Goal: Communication & Community: Answer question/provide support

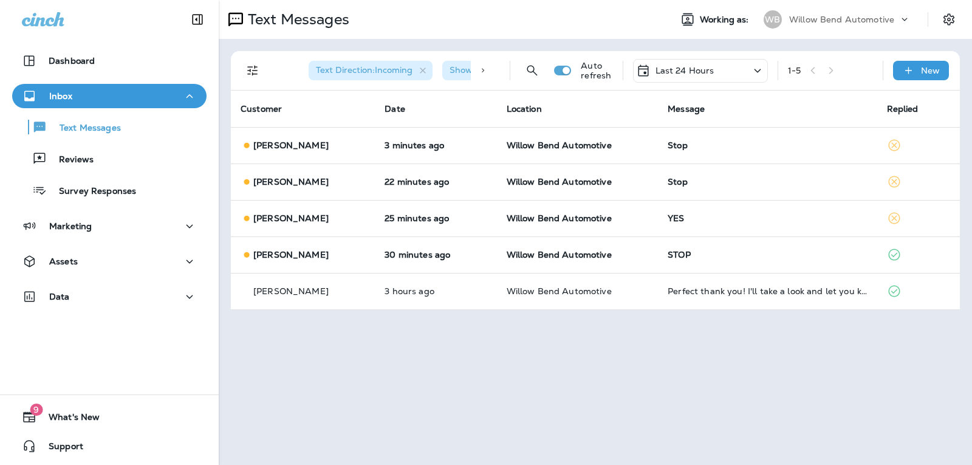
click at [698, 78] on div "Last 24 Hours" at bounding box center [700, 71] width 135 height 24
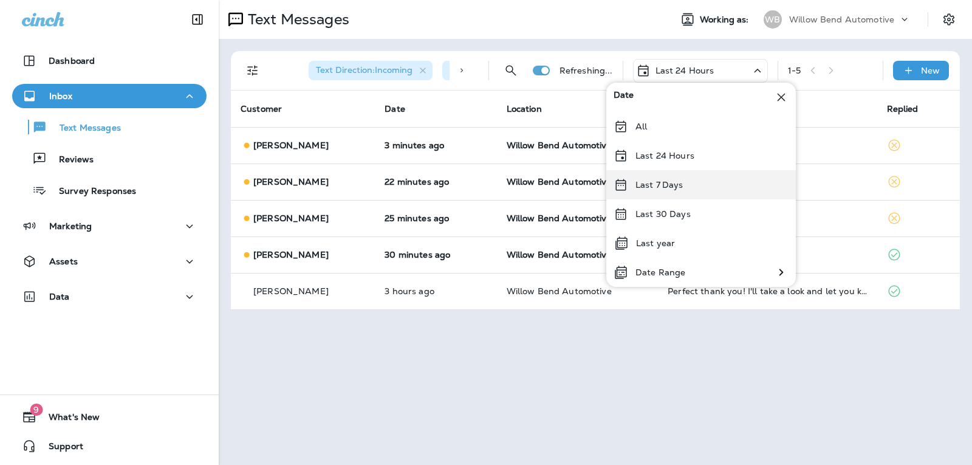
click at [683, 183] on div "Last 7 Days" at bounding box center [700, 184] width 189 height 29
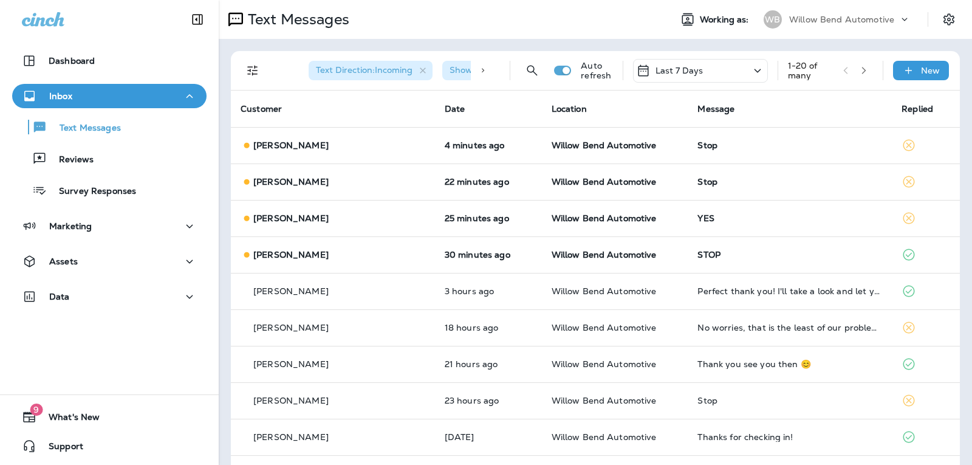
click at [655, 72] on p "Last 7 Days" at bounding box center [679, 71] width 48 height 10
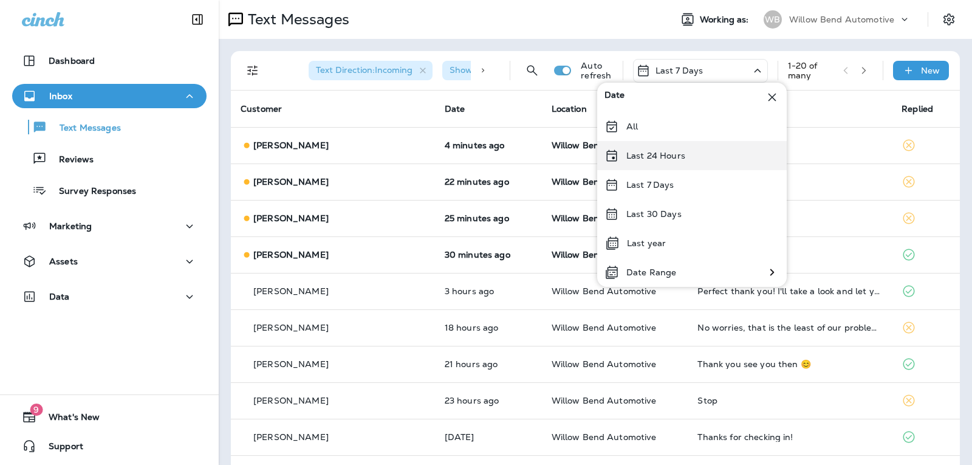
click at [698, 153] on div "Last 24 Hours" at bounding box center [691, 155] width 189 height 29
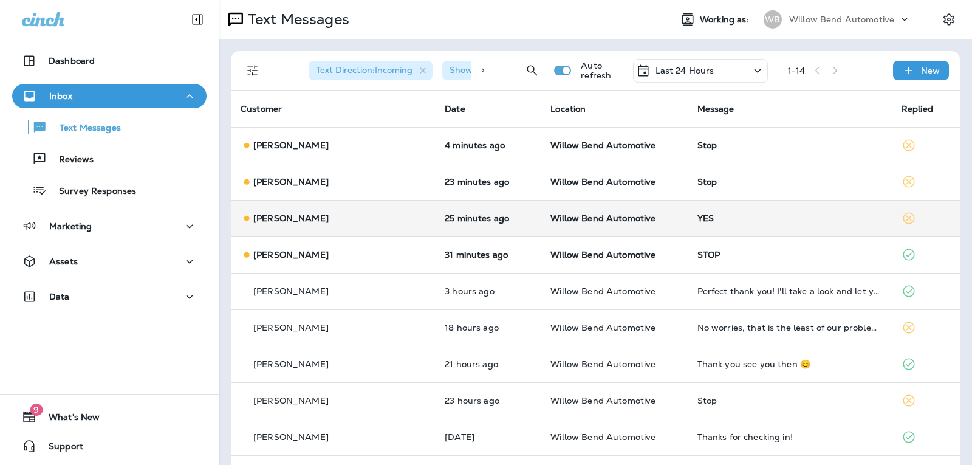
click at [748, 225] on td "YES" at bounding box center [790, 218] width 204 height 36
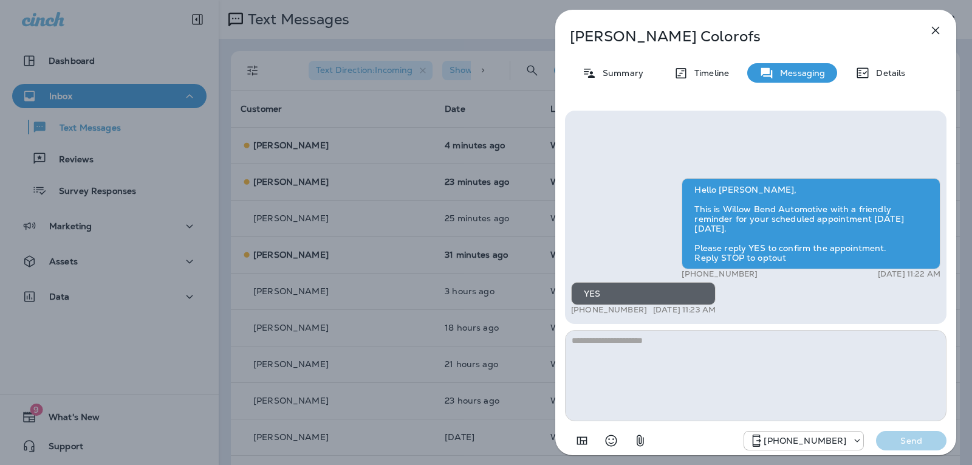
click at [590, 355] on textarea at bounding box center [755, 375] width 381 height 91
type textarea "*"
type textarea "**********"
click at [916, 446] on button "Send" at bounding box center [911, 440] width 70 height 19
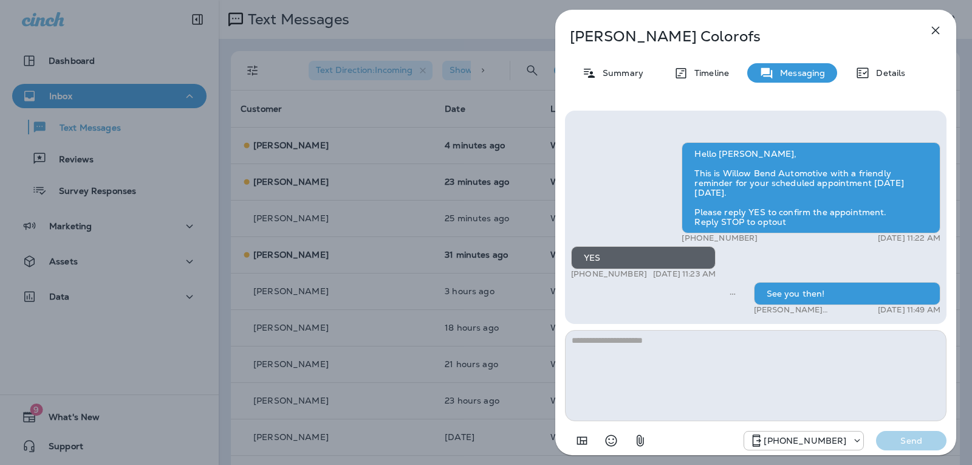
click at [940, 13] on div "[PERSON_NAME] Colorofs Summary Timeline Messaging Details Hello [PERSON_NAME], …" at bounding box center [755, 236] width 401 height 452
click at [944, 32] on button "button" at bounding box center [935, 30] width 24 height 24
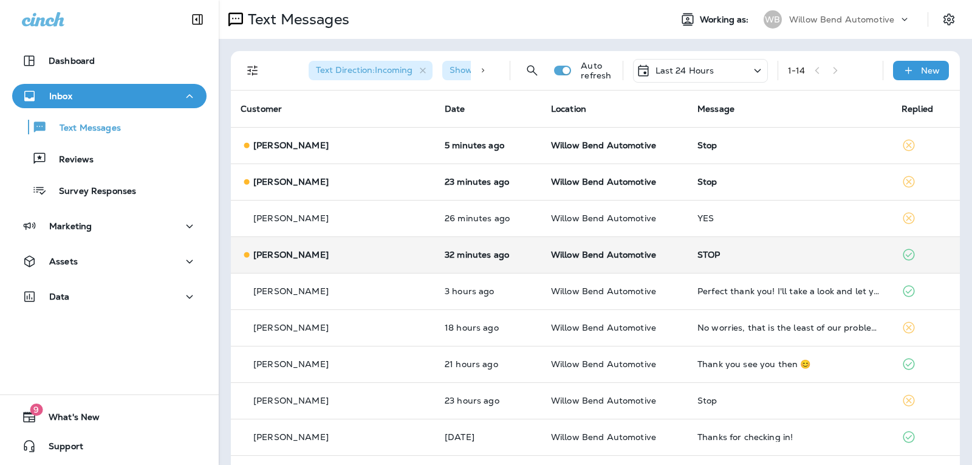
click at [717, 259] on div "STOP" at bounding box center [789, 255] width 185 height 10
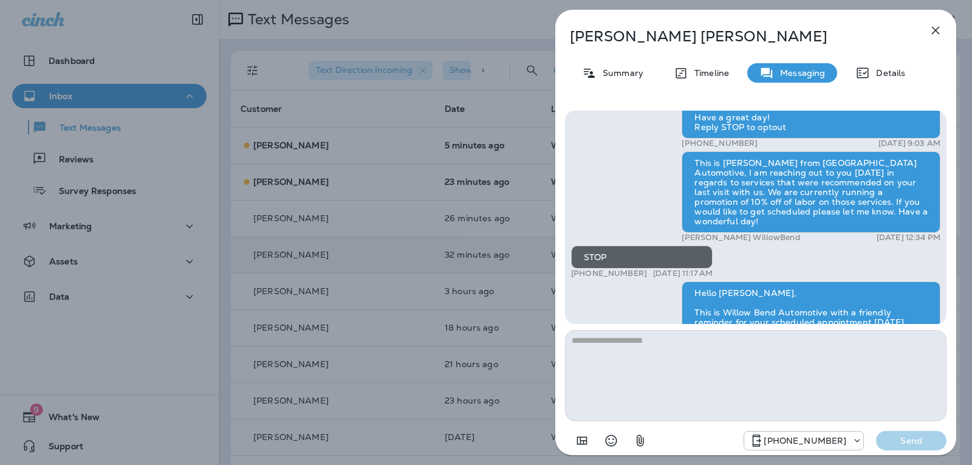
scroll to position [-182, 0]
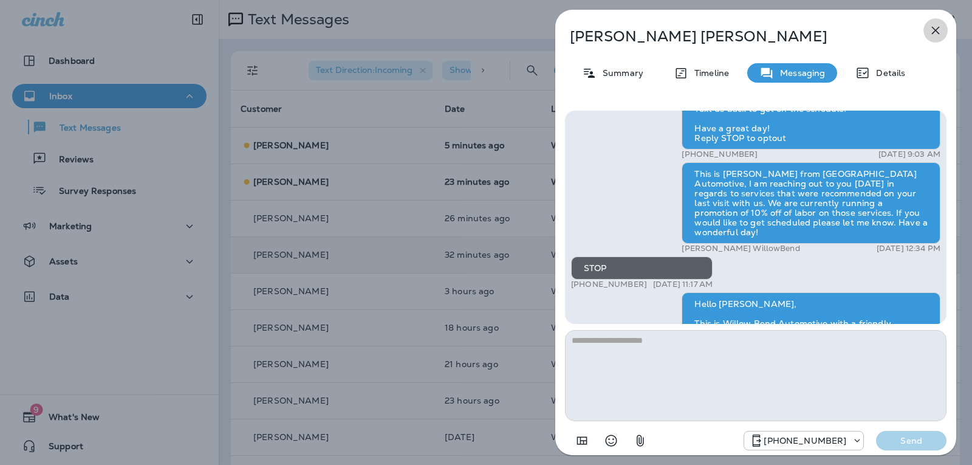
click at [940, 29] on icon "button" at bounding box center [935, 30] width 15 height 15
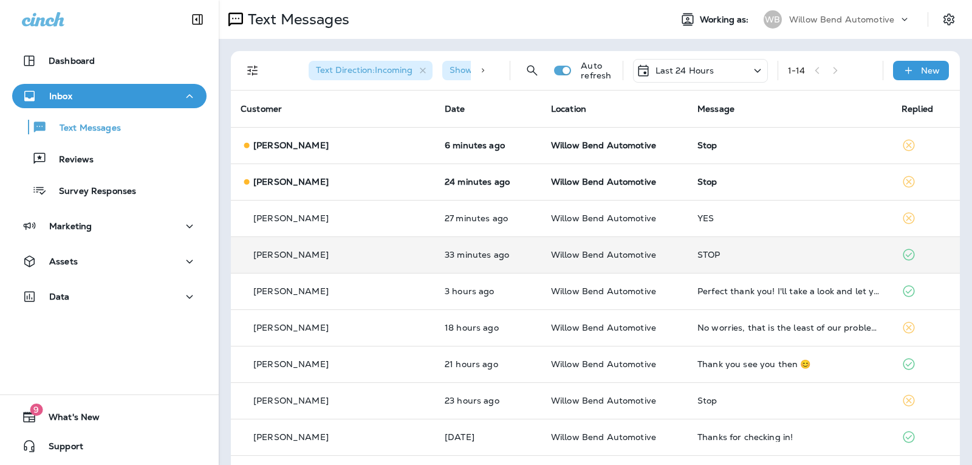
click at [691, 74] on p "Last 24 Hours" at bounding box center [684, 71] width 59 height 10
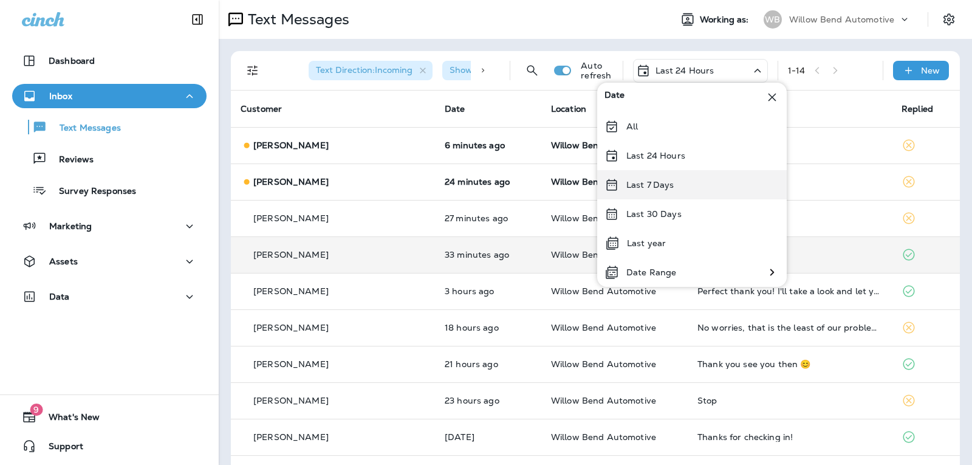
click at [685, 182] on div "Last 7 Days" at bounding box center [691, 184] width 189 height 29
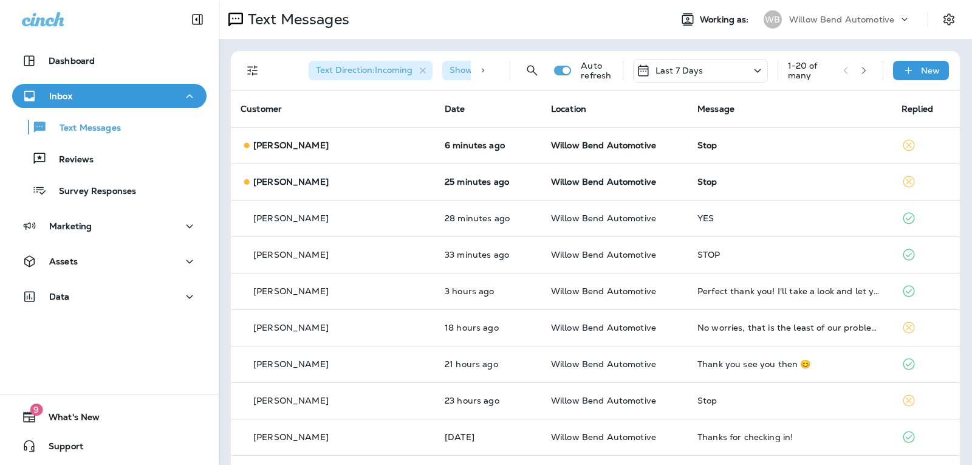
click at [715, 63] on div "Last 7 Days" at bounding box center [700, 71] width 135 height 24
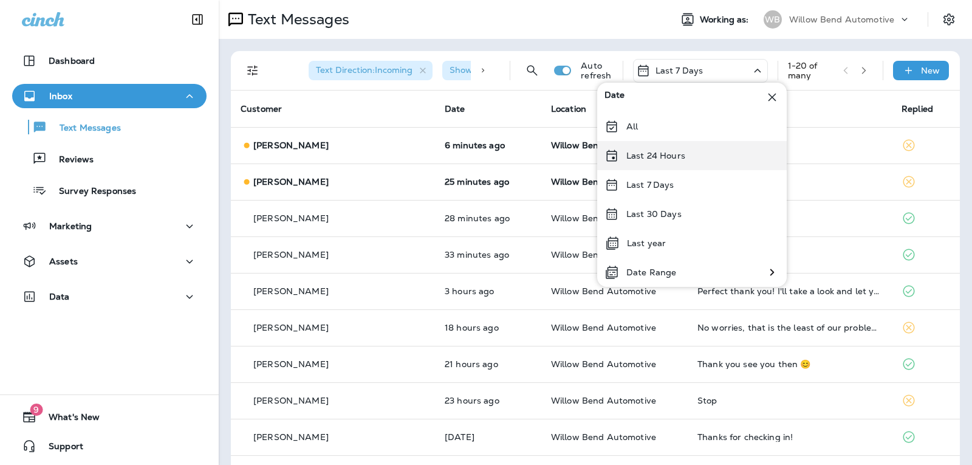
click at [694, 149] on div "Last 24 Hours" at bounding box center [691, 155] width 189 height 29
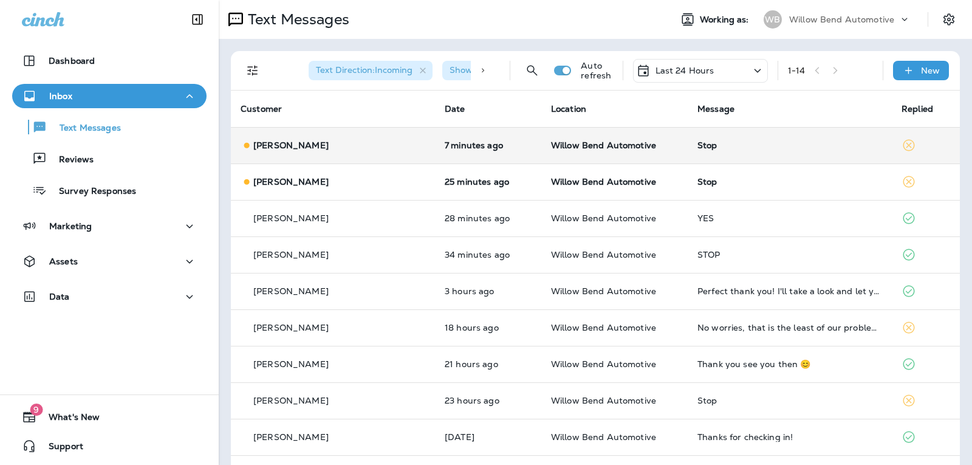
click at [752, 150] on td "Stop" at bounding box center [790, 145] width 204 height 36
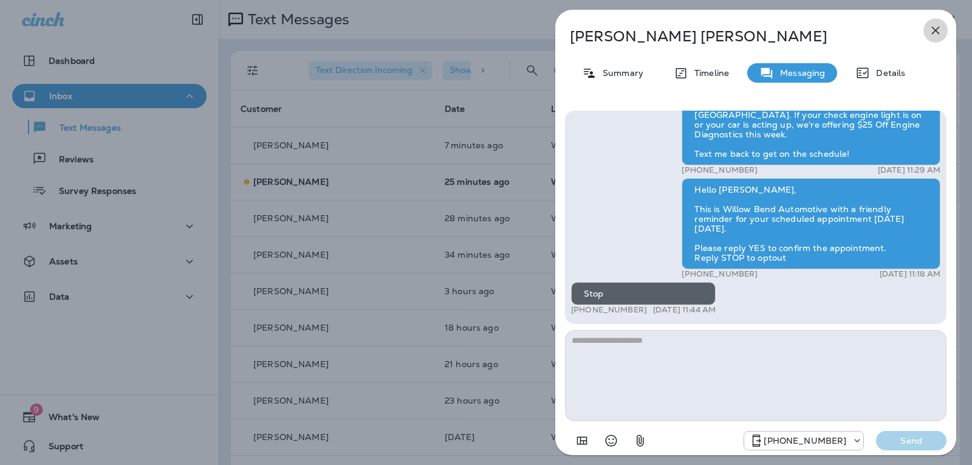
click at [935, 29] on icon "button" at bounding box center [935, 30] width 15 height 15
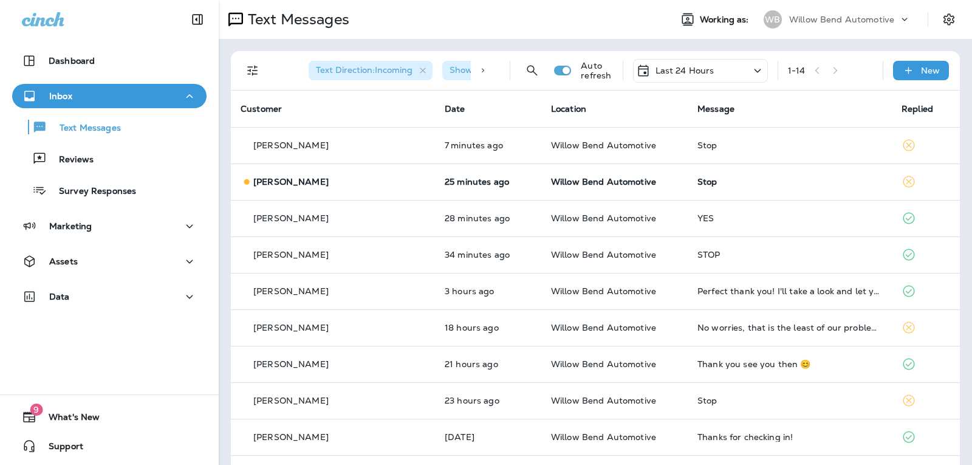
click at [783, 186] on div "Stop" at bounding box center [789, 182] width 185 height 10
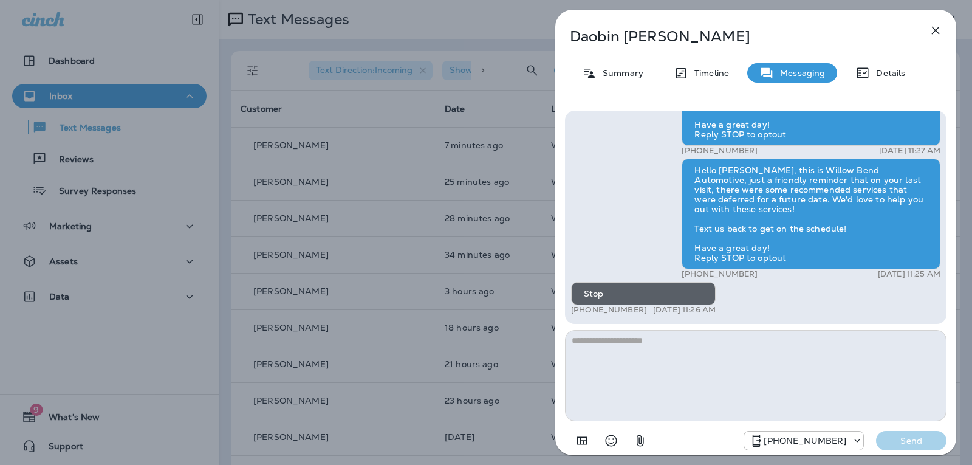
click at [932, 32] on icon "button" at bounding box center [935, 30] width 15 height 15
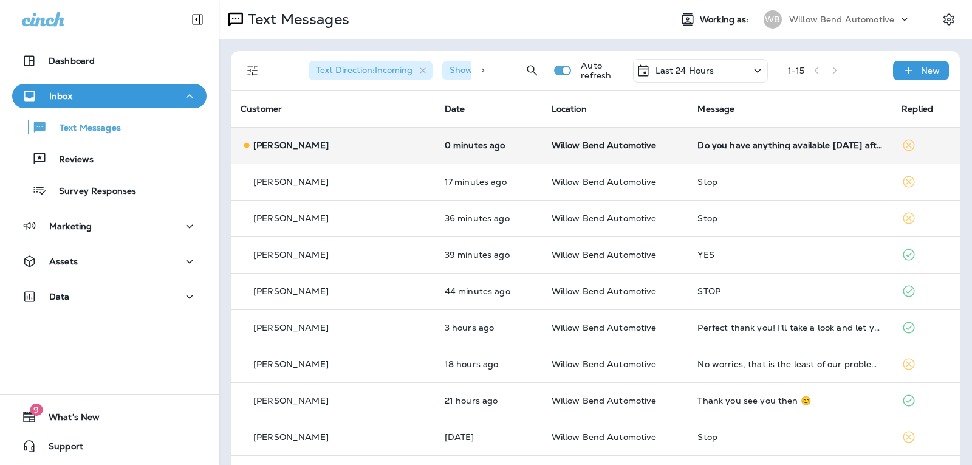
click at [763, 144] on div "Do you have anything available [DATE] afternoon next week?" at bounding box center [789, 145] width 185 height 10
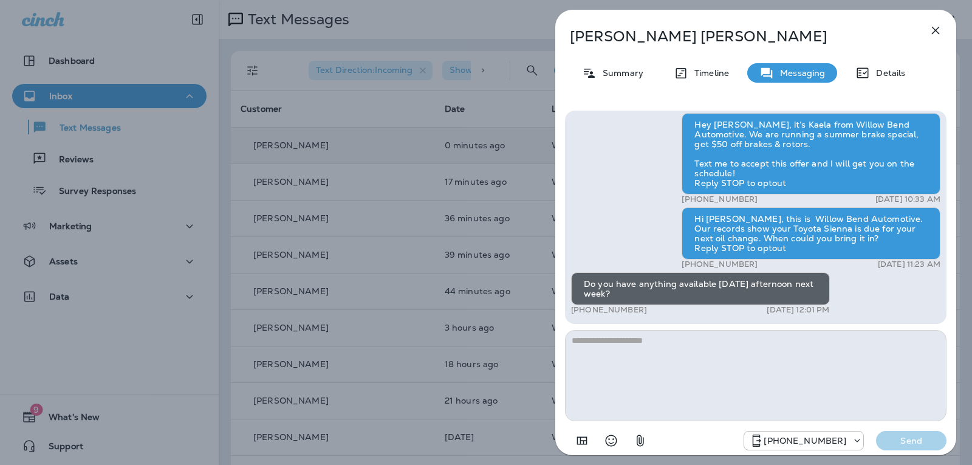
click at [612, 341] on textarea at bounding box center [755, 375] width 381 height 91
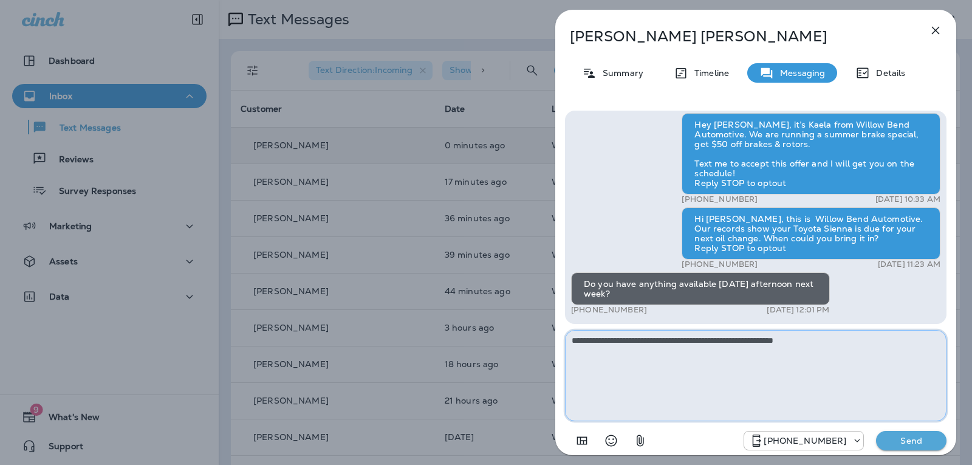
type textarea "**********"
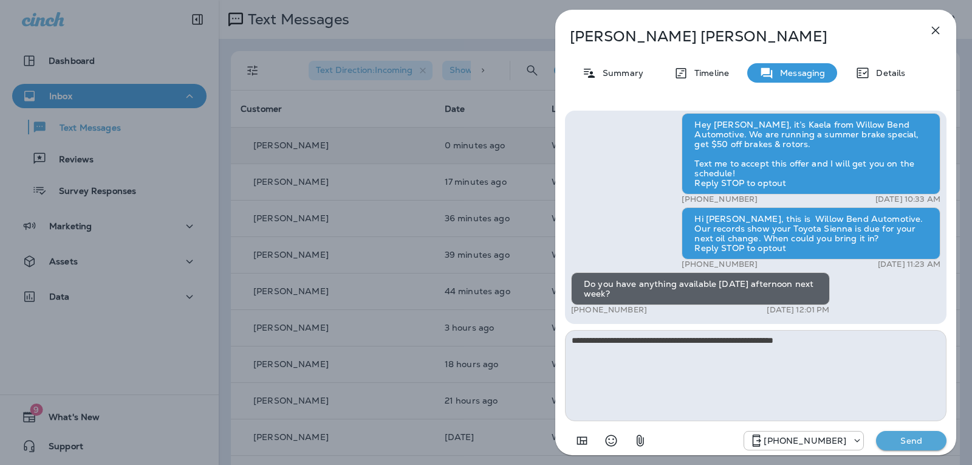
click at [893, 440] on p "Send" at bounding box center [911, 440] width 51 height 11
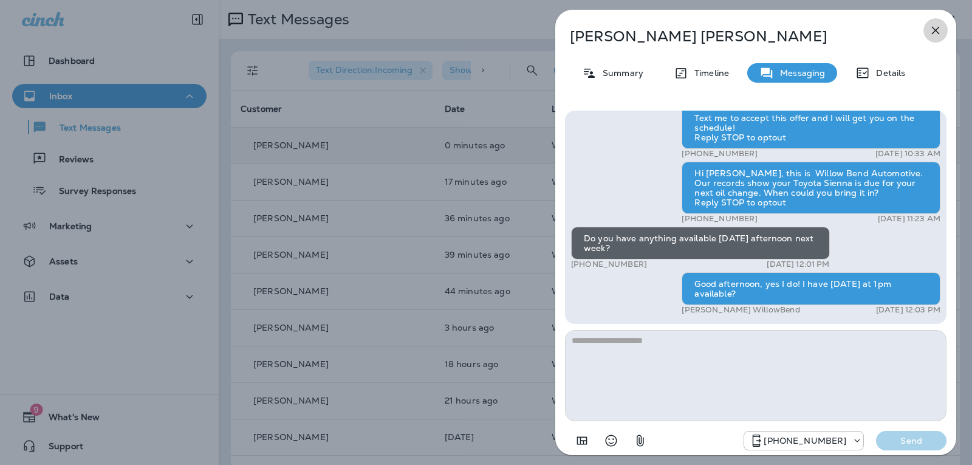
click at [941, 29] on icon "button" at bounding box center [935, 30] width 15 height 15
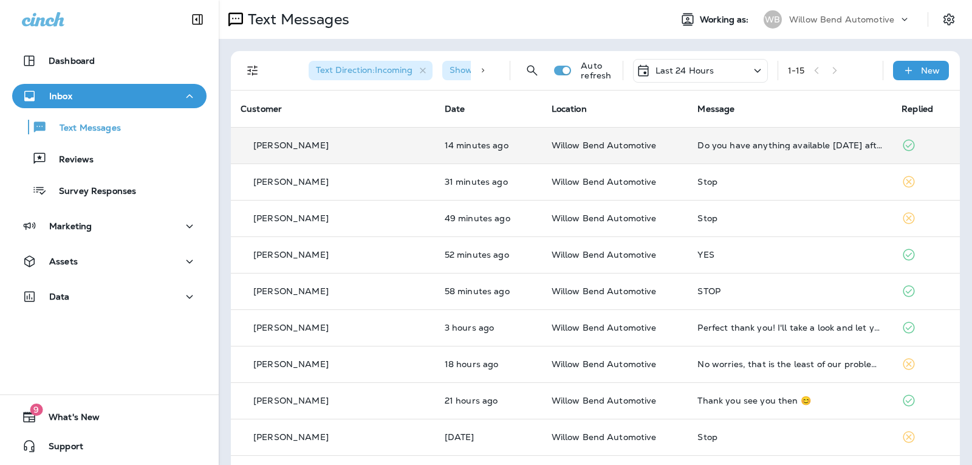
click at [687, 67] on p "Last 24 Hours" at bounding box center [684, 71] width 59 height 10
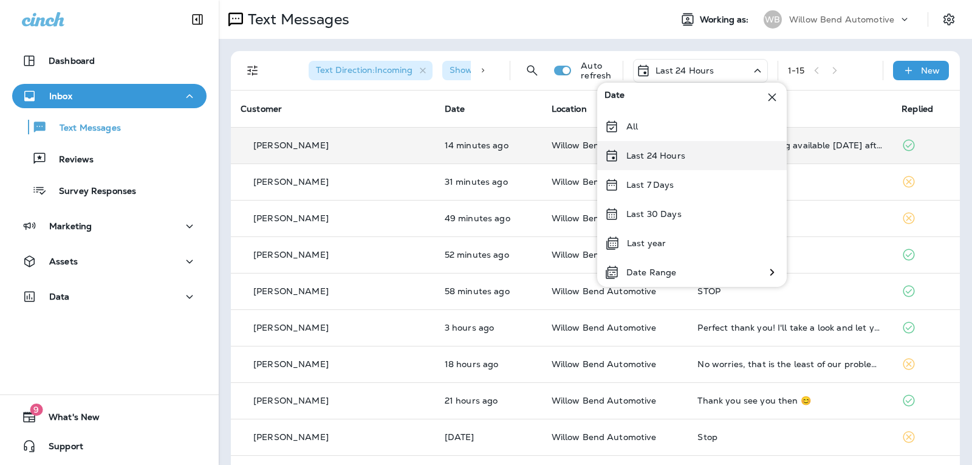
click at [688, 155] on div "Last 24 Hours" at bounding box center [691, 155] width 189 height 29
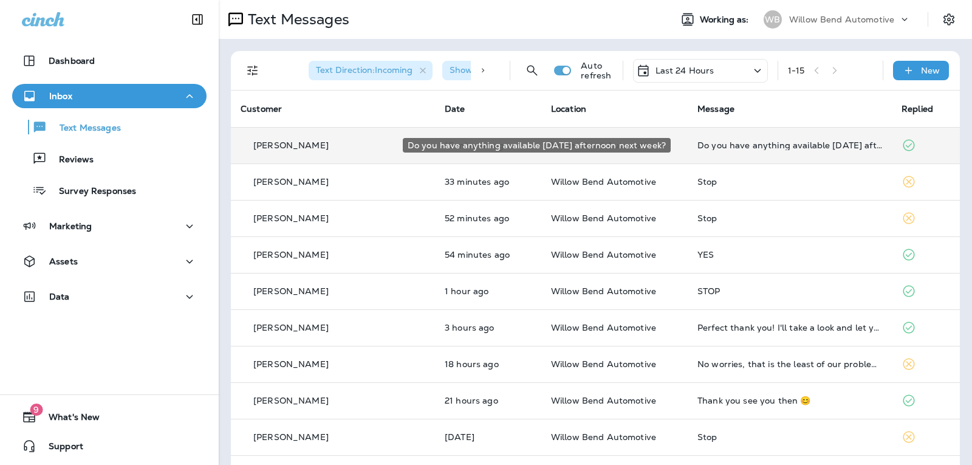
click at [703, 144] on div "Do you have anything available [DATE] afternoon next week?" at bounding box center [789, 145] width 185 height 10
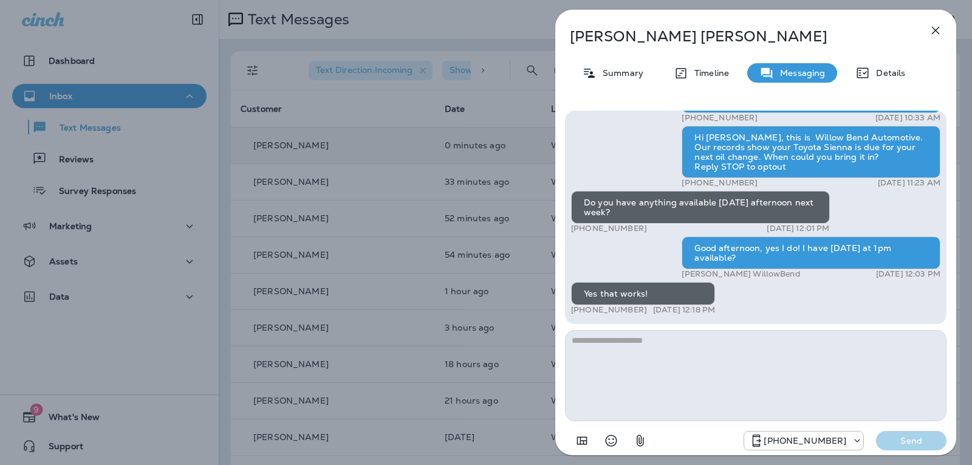
click at [680, 343] on textarea at bounding box center [755, 375] width 381 height 91
type textarea "*"
click at [620, 446] on button "Select an emoji" at bounding box center [611, 440] width 24 height 24
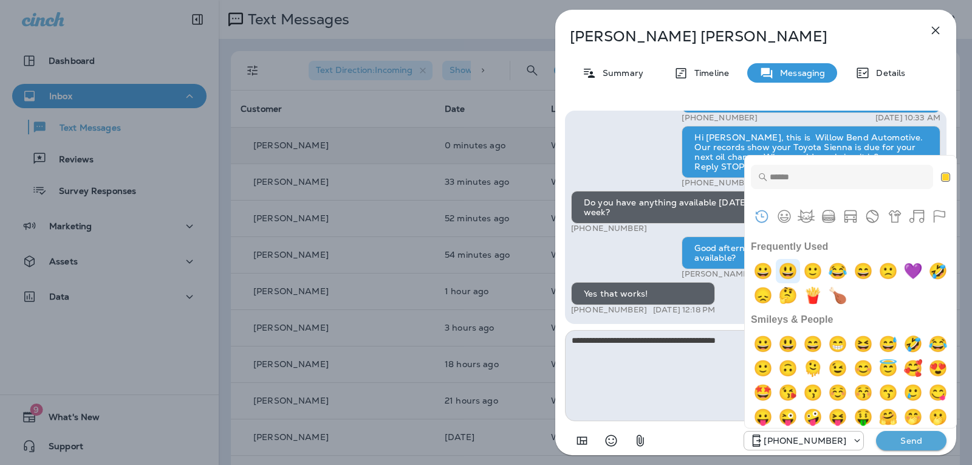
click at [791, 271] on img "smiley" at bounding box center [788, 271] width 24 height 24
type textarea "**********"
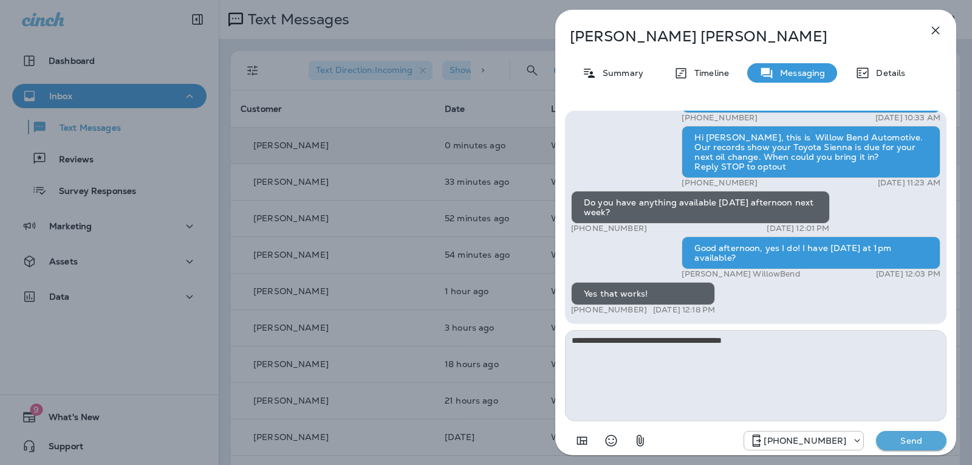
click at [898, 450] on div "[PHONE_NUMBER] Send" at bounding box center [755, 437] width 381 height 32
click at [902, 443] on p "Send" at bounding box center [911, 440] width 51 height 11
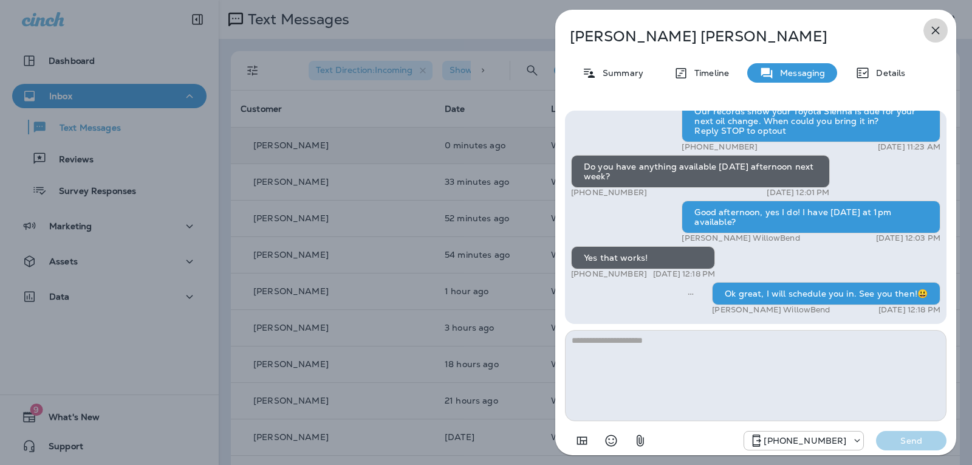
click at [932, 32] on icon "button" at bounding box center [935, 30] width 15 height 15
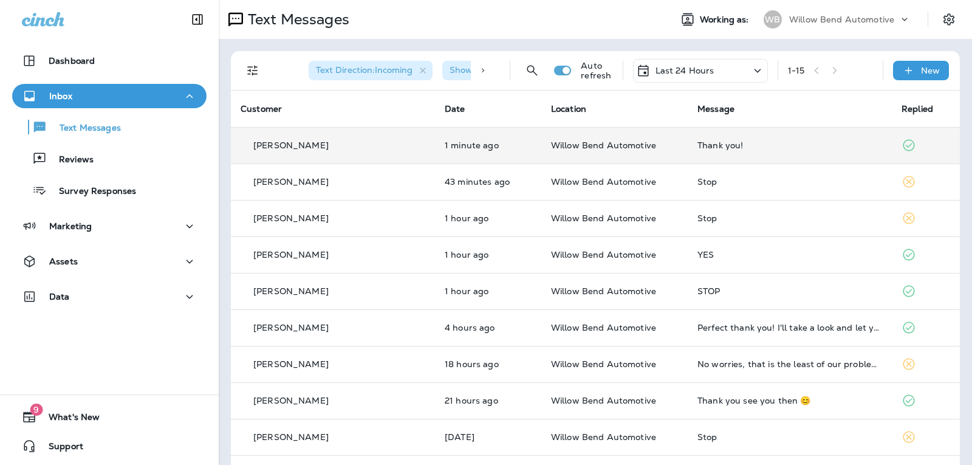
click at [818, 144] on div "Thank you!" at bounding box center [789, 145] width 185 height 10
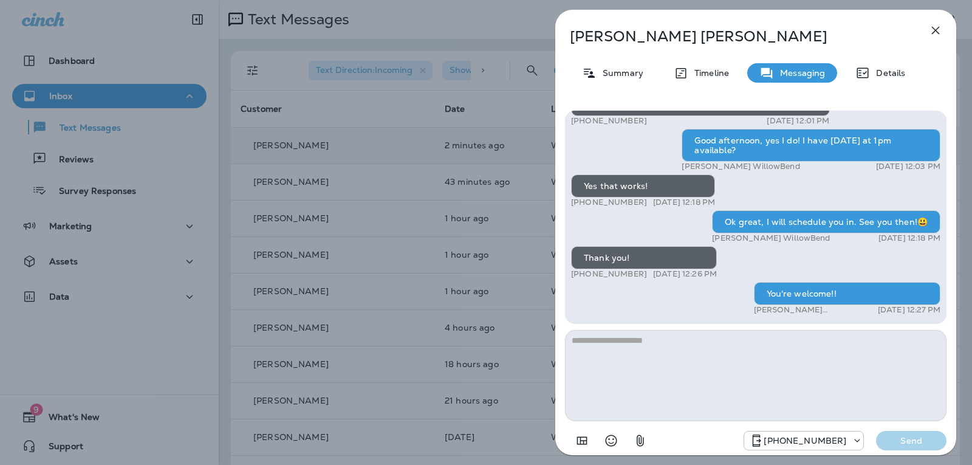
click at [933, 32] on icon "button" at bounding box center [935, 30] width 15 height 15
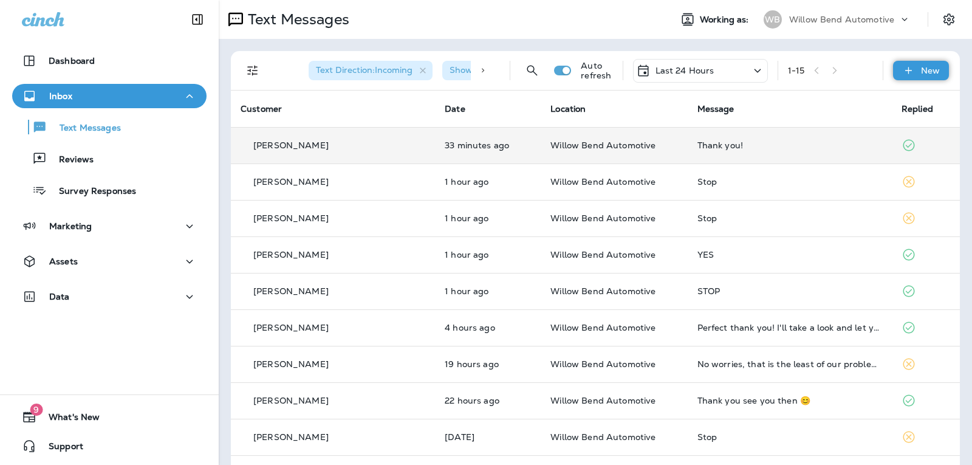
click at [902, 72] on icon at bounding box center [908, 70] width 13 height 12
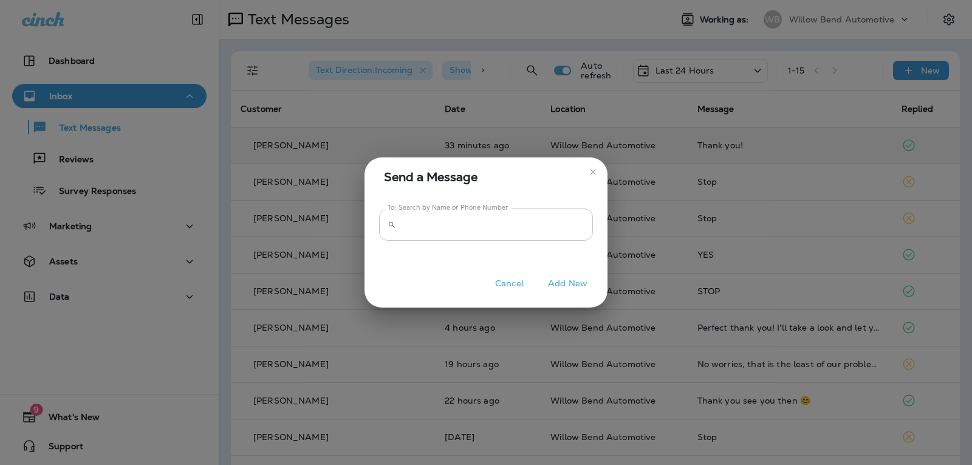
click at [446, 228] on input "To: Search by Name or Phone Number" at bounding box center [497, 224] width 192 height 32
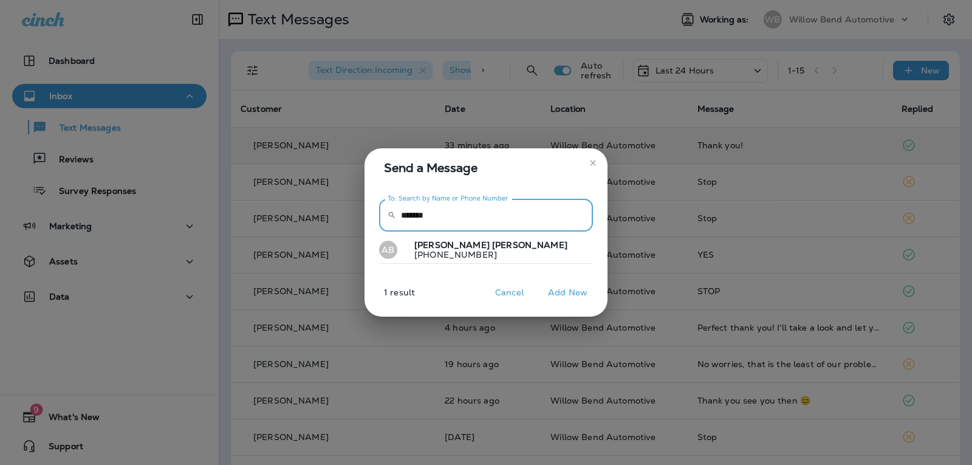
type input "*******"
click at [476, 254] on p "[PHONE_NUMBER]" at bounding box center [486, 255] width 163 height 10
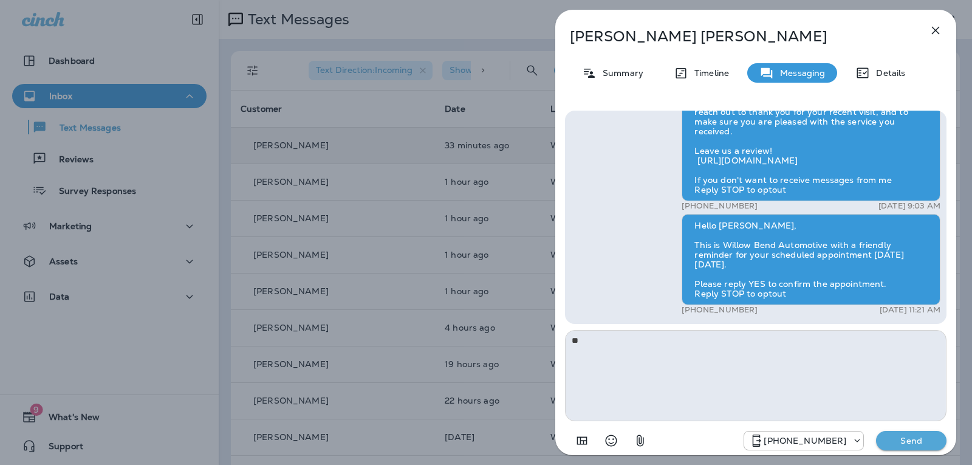
type textarea "*"
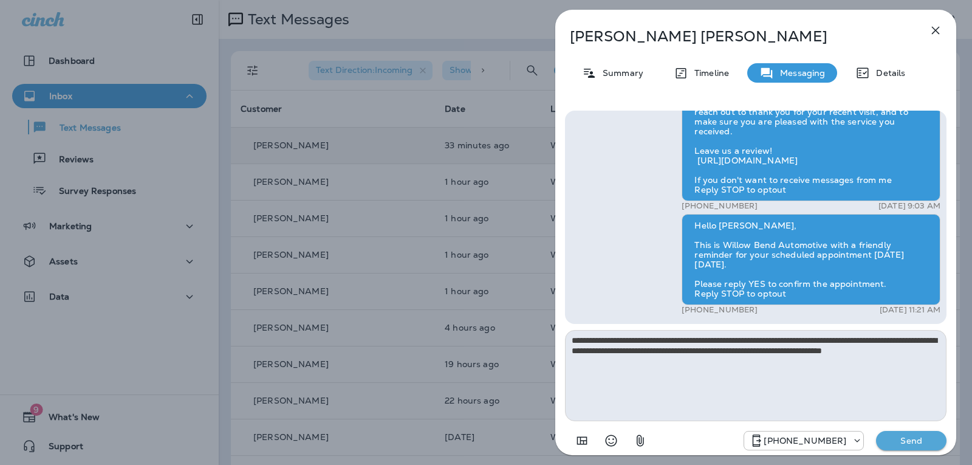
type textarea "**********"
click at [929, 442] on p "Send" at bounding box center [911, 440] width 51 height 11
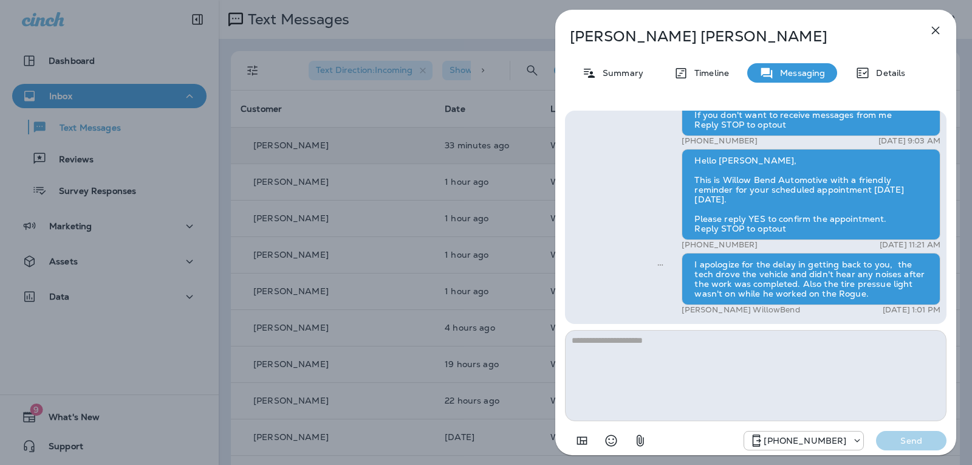
click at [933, 32] on icon "button" at bounding box center [935, 30] width 15 height 15
